Goal: Browse casually

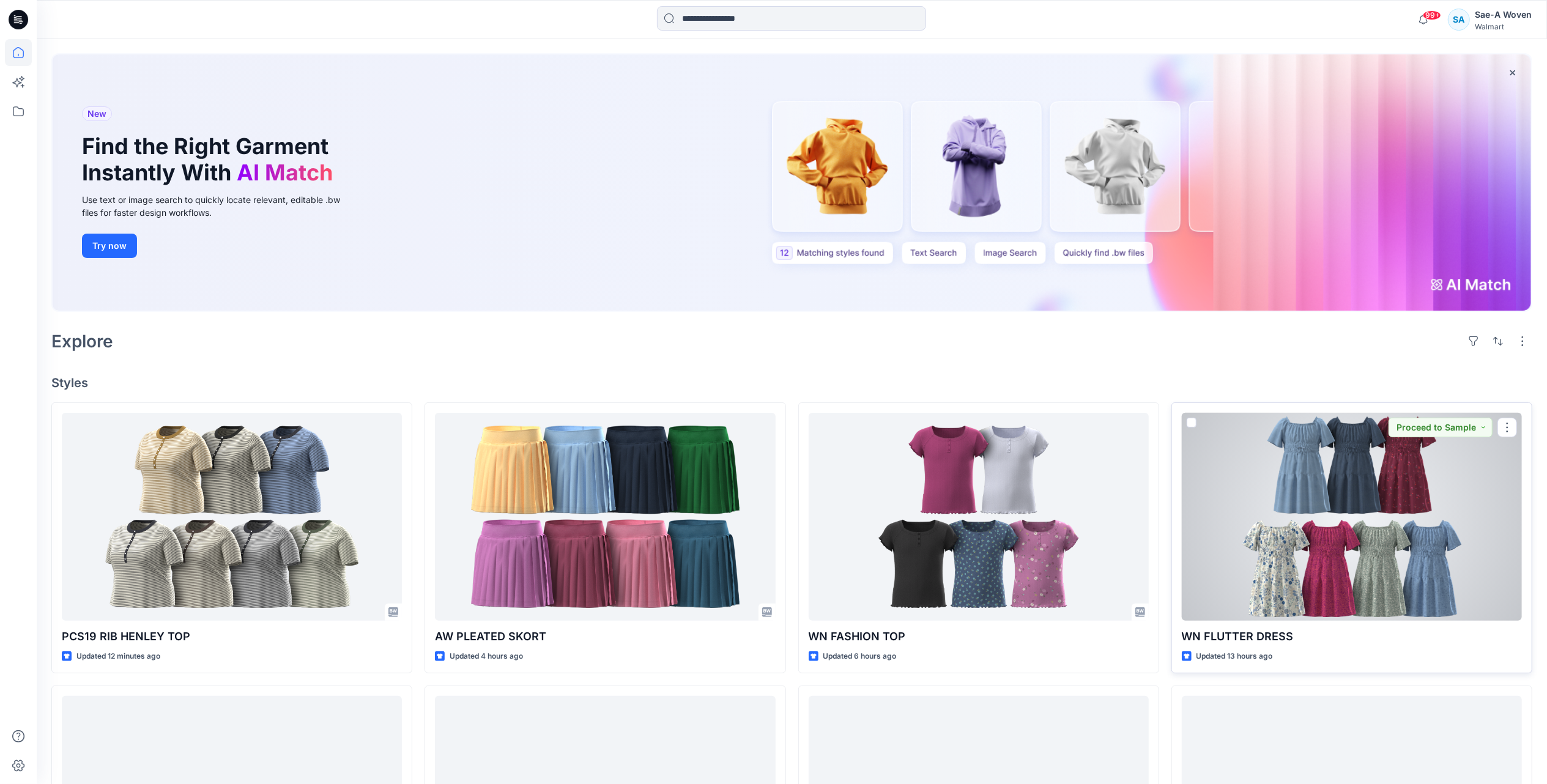
scroll to position [82, 0]
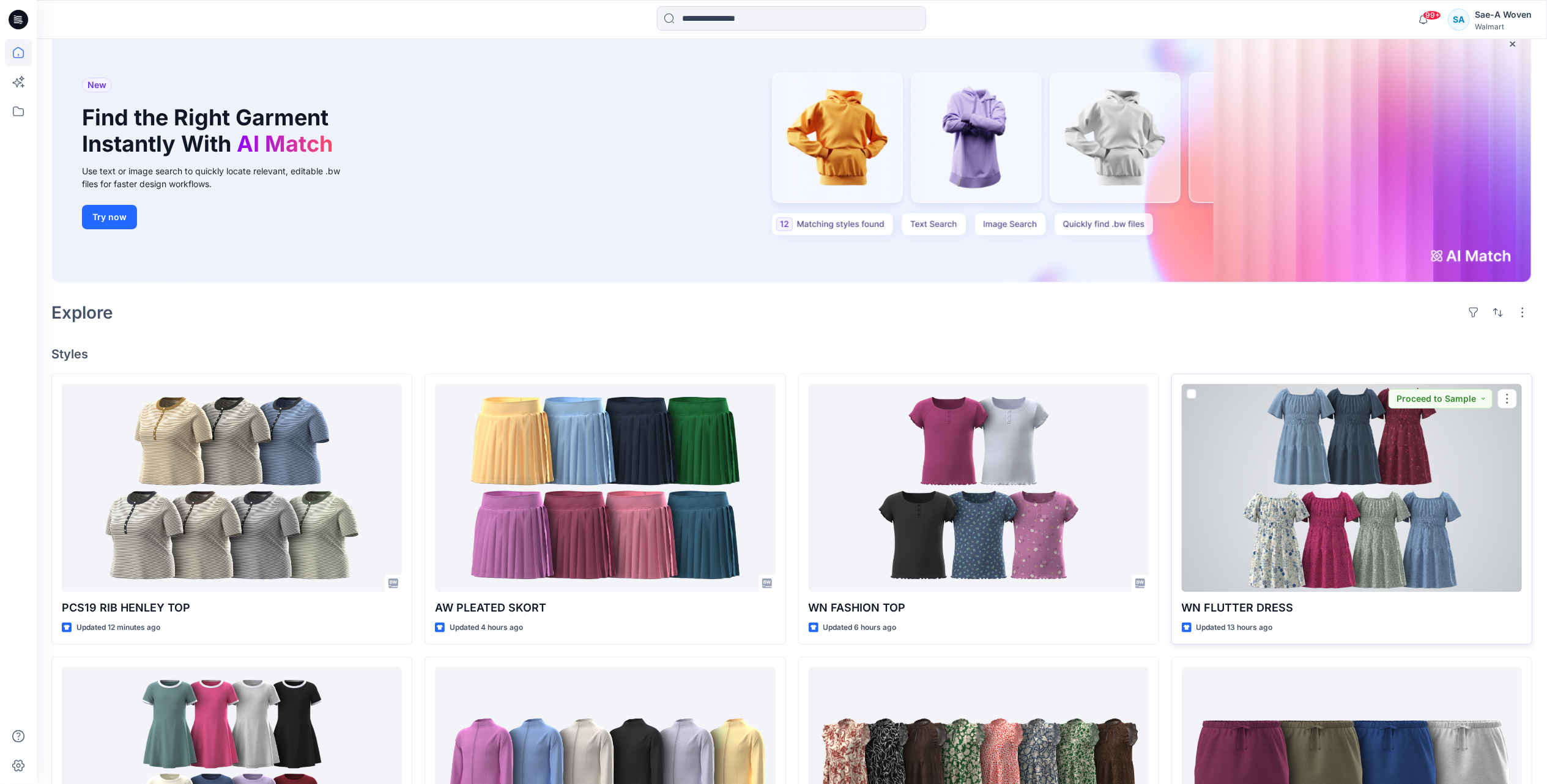
click at [1329, 533] on div at bounding box center [1352, 488] width 340 height 208
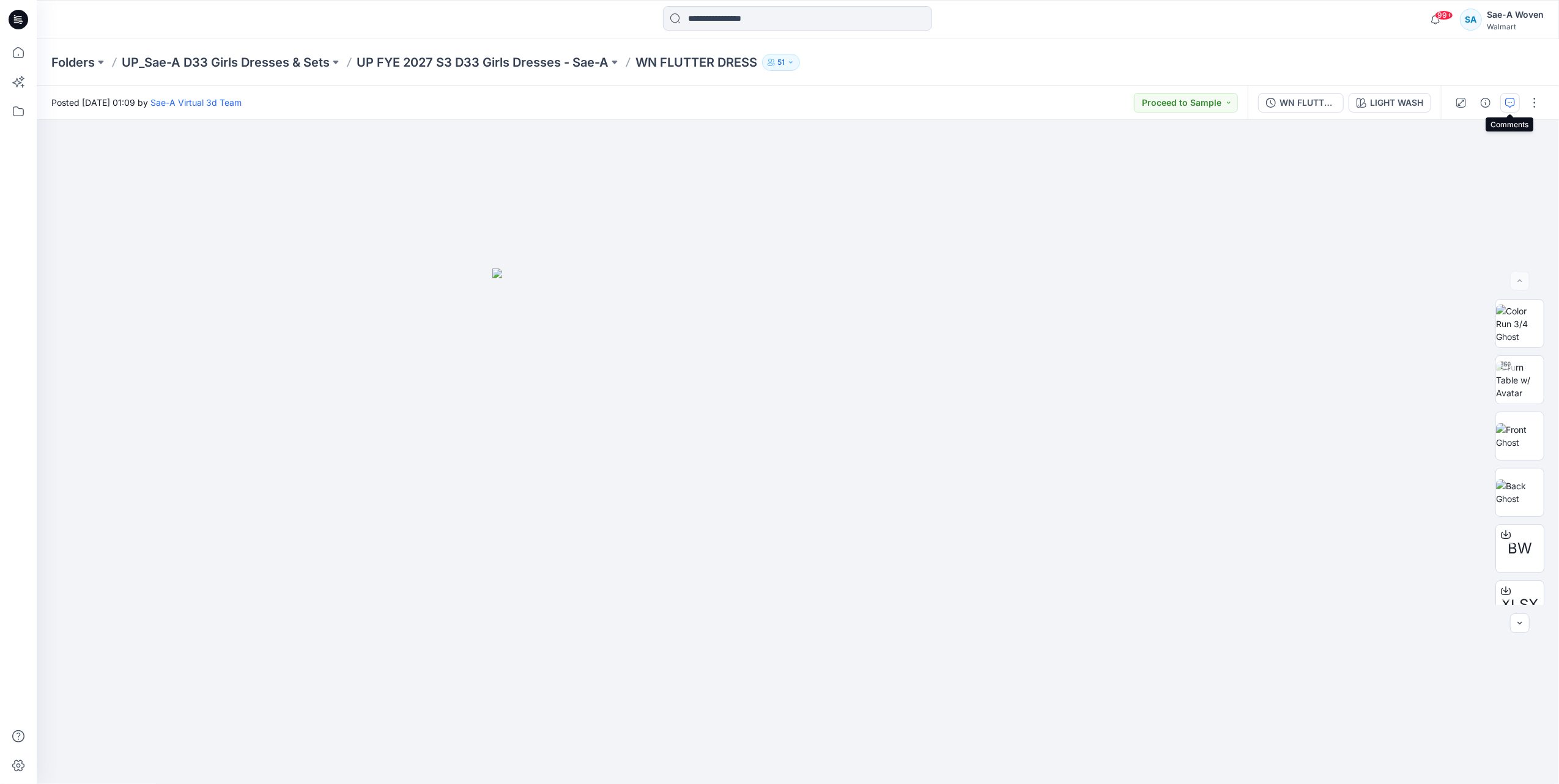
click at [1505, 105] on icon "button" at bounding box center [1510, 102] width 10 height 10
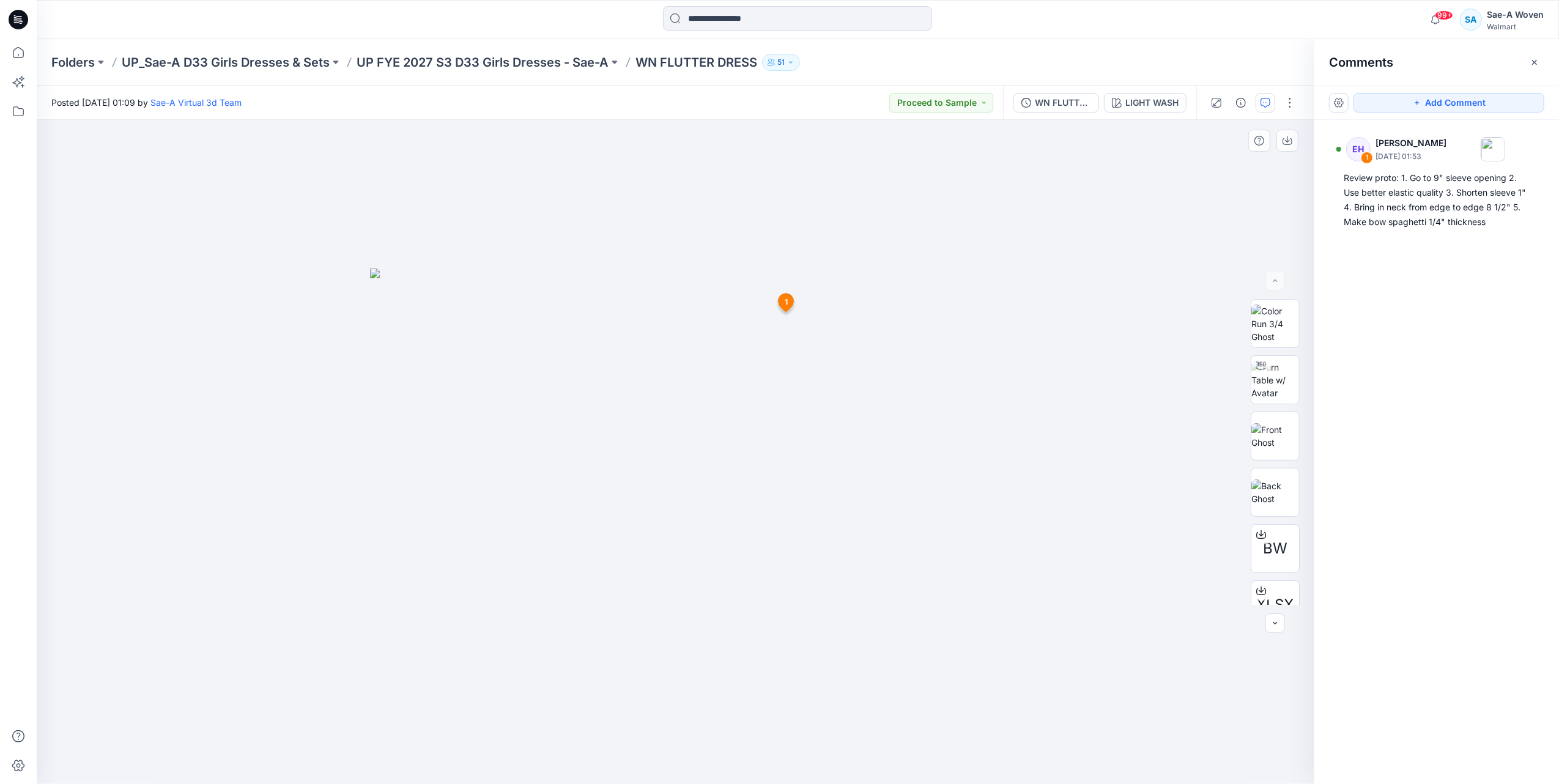
click at [786, 301] on span "1" at bounding box center [786, 302] width 3 height 11
click at [1292, 394] on img at bounding box center [1275, 380] width 47 height 38
drag, startPoint x: 857, startPoint y: 744, endPoint x: 759, endPoint y: 759, distance: 99.1
click at [759, 759] on icon at bounding box center [677, 748] width 370 height 46
